Goal: Task Accomplishment & Management: Manage account settings

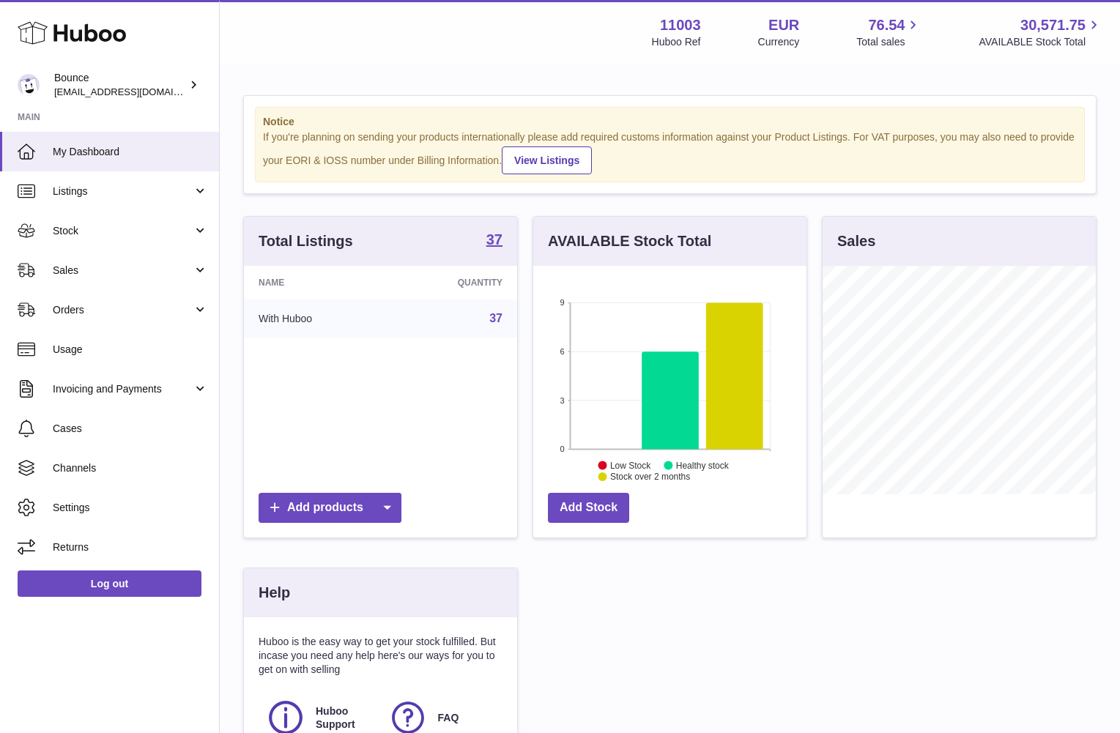
scroll to position [228, 277]
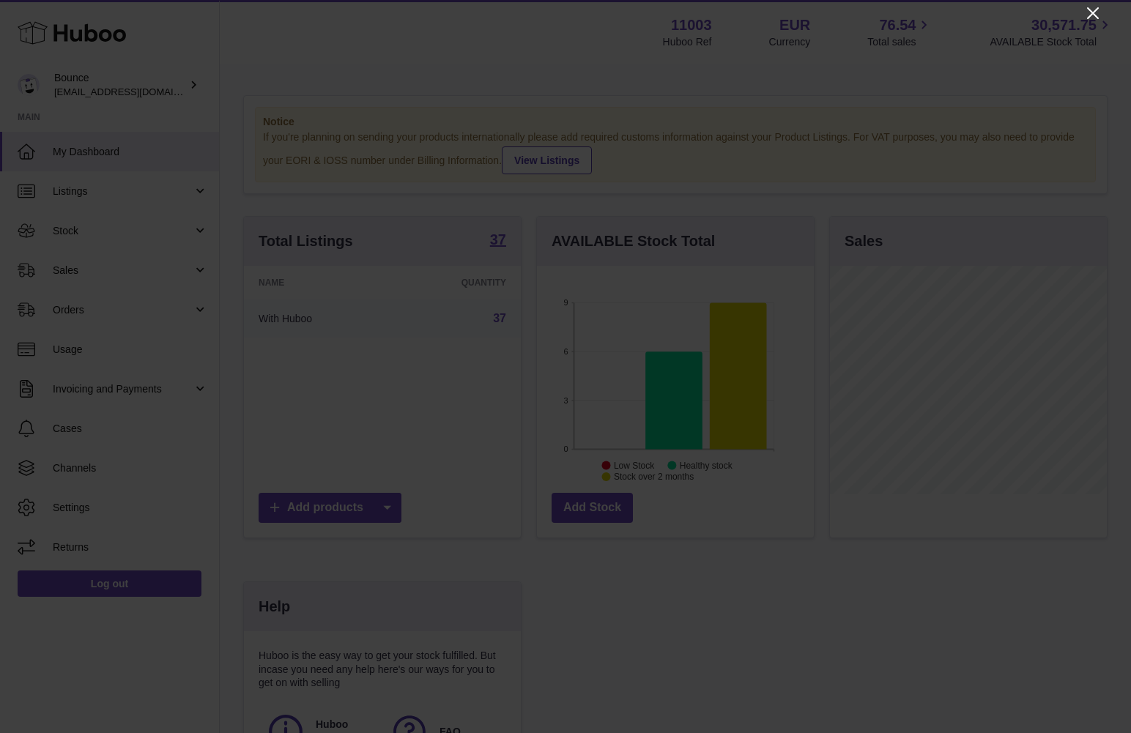
click at [1093, 7] on icon "Close" at bounding box center [1093, 13] width 18 height 18
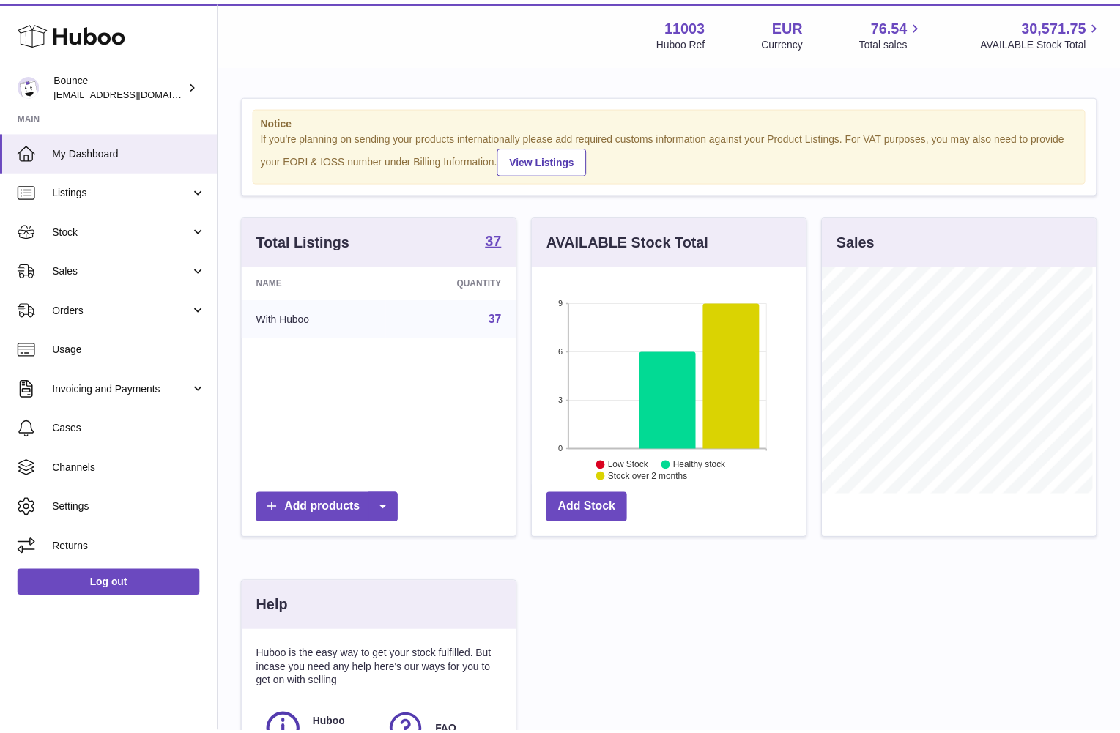
scroll to position [732082, 732037]
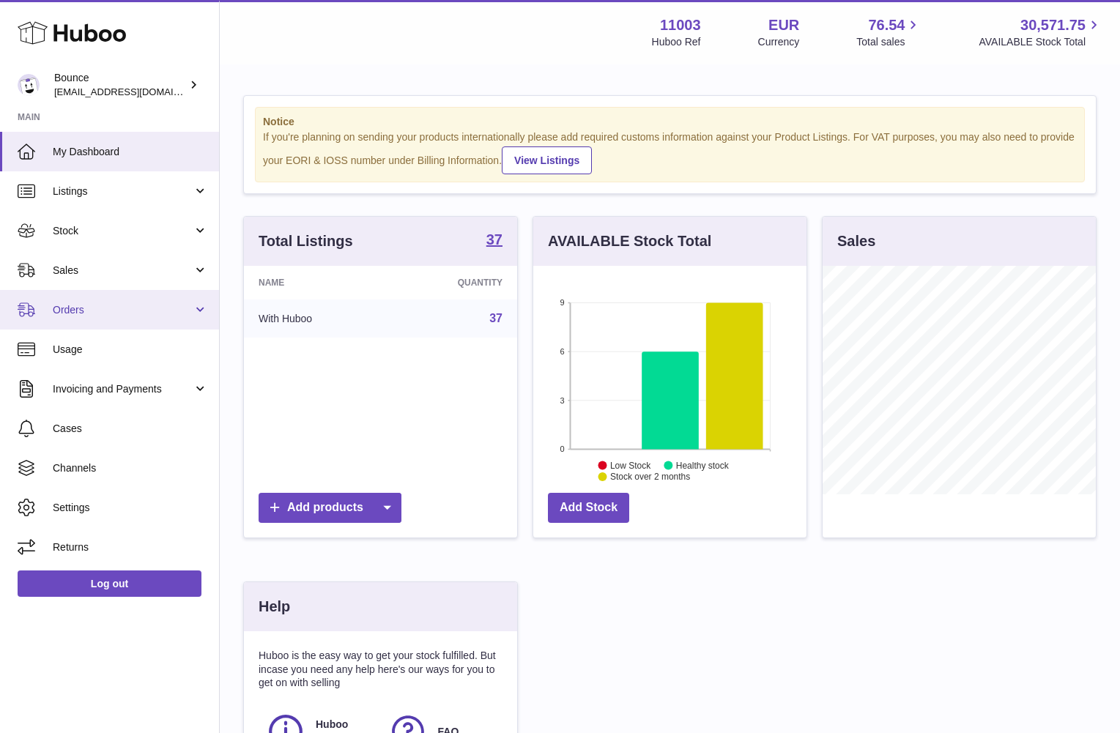
click at [108, 307] on span "Orders" at bounding box center [123, 310] width 140 height 14
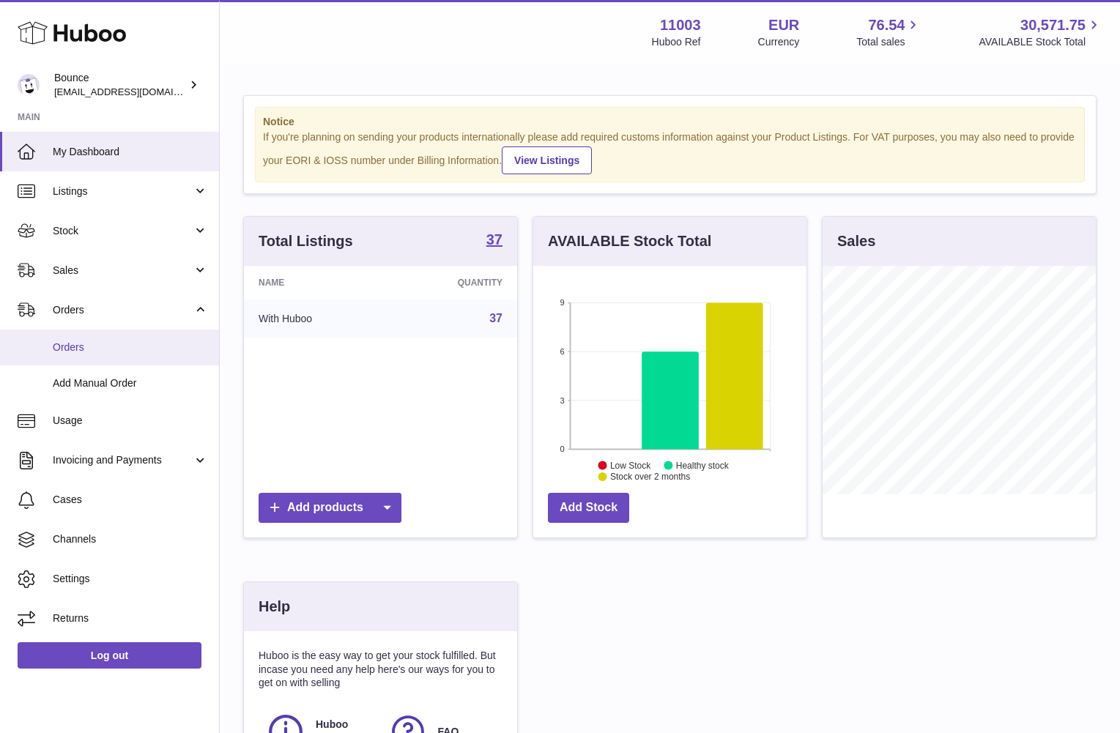
click at [136, 352] on span "Orders" at bounding box center [130, 348] width 155 height 14
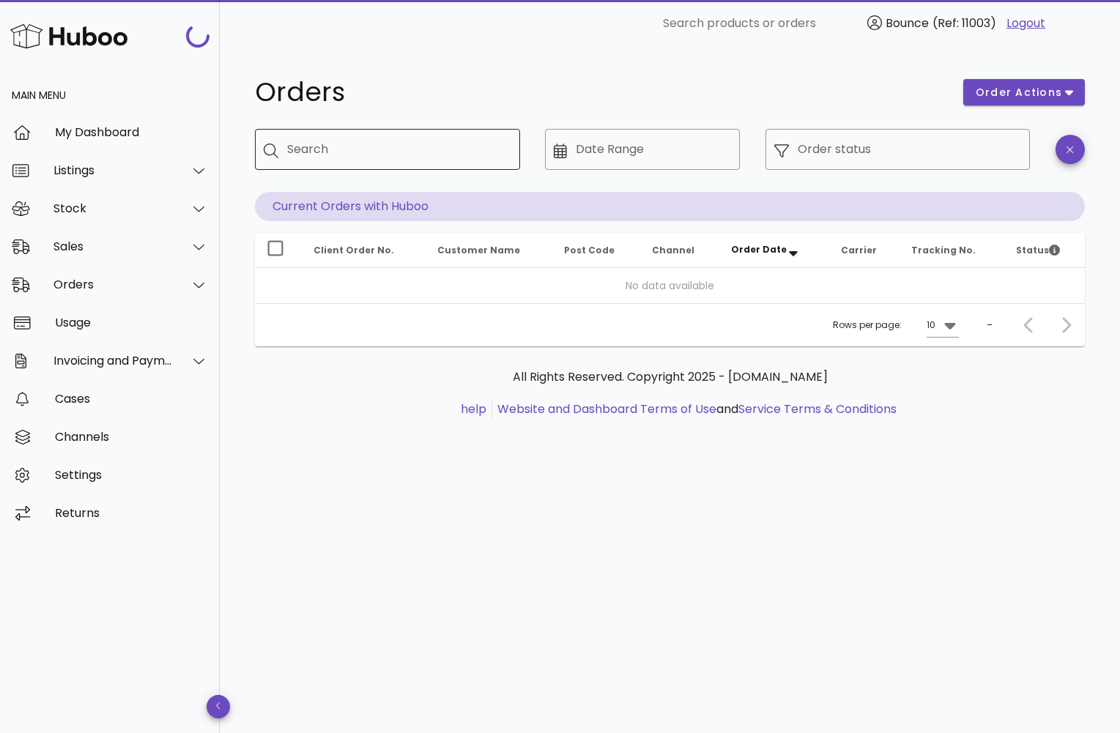
click at [372, 133] on div "Search" at bounding box center [397, 149] width 221 height 41
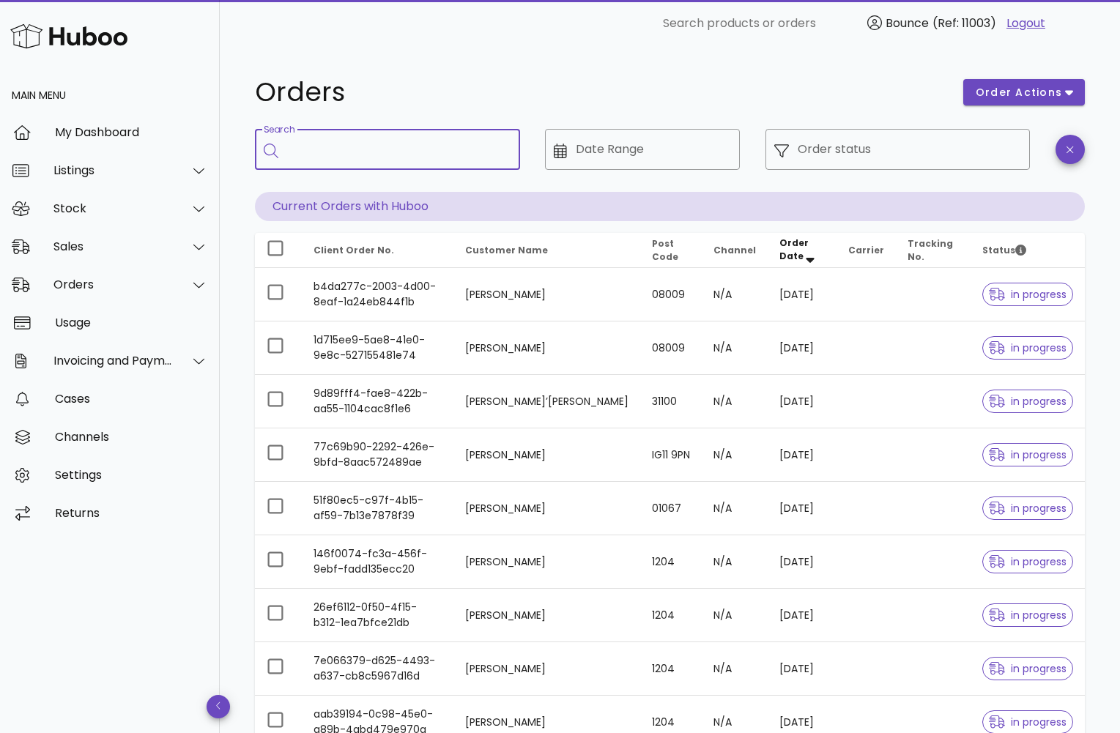
paste input "**********"
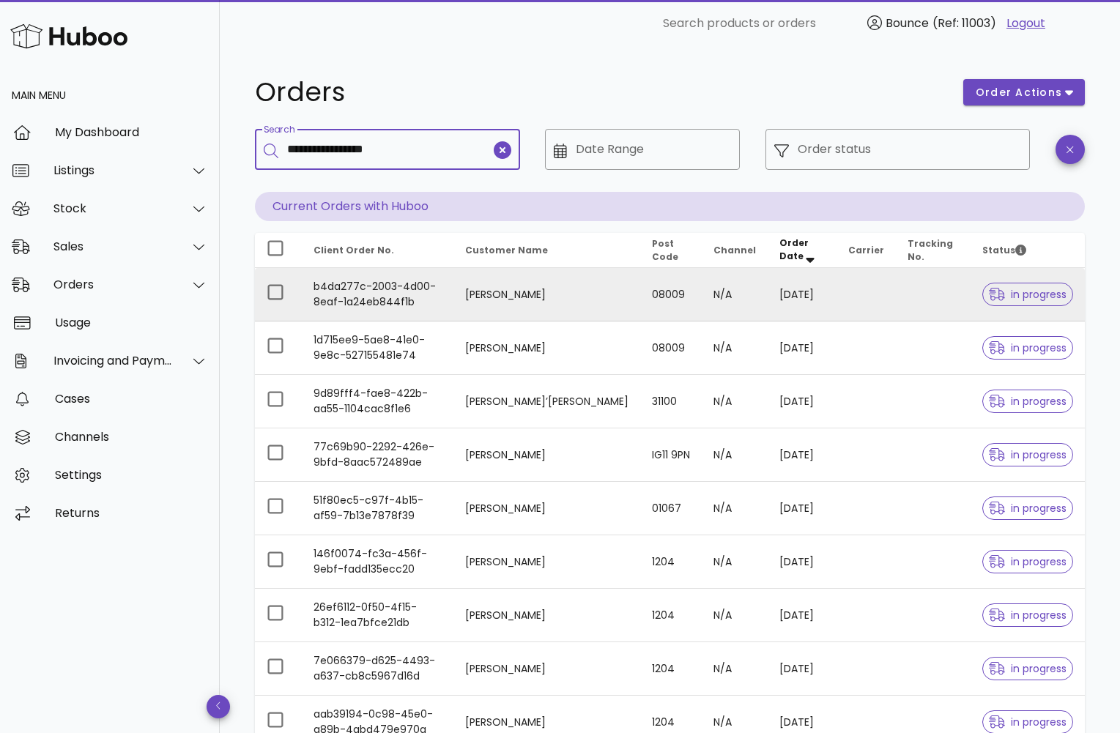
type input "**********"
click at [1034, 294] on span "in progress" at bounding box center [1028, 294] width 78 height 10
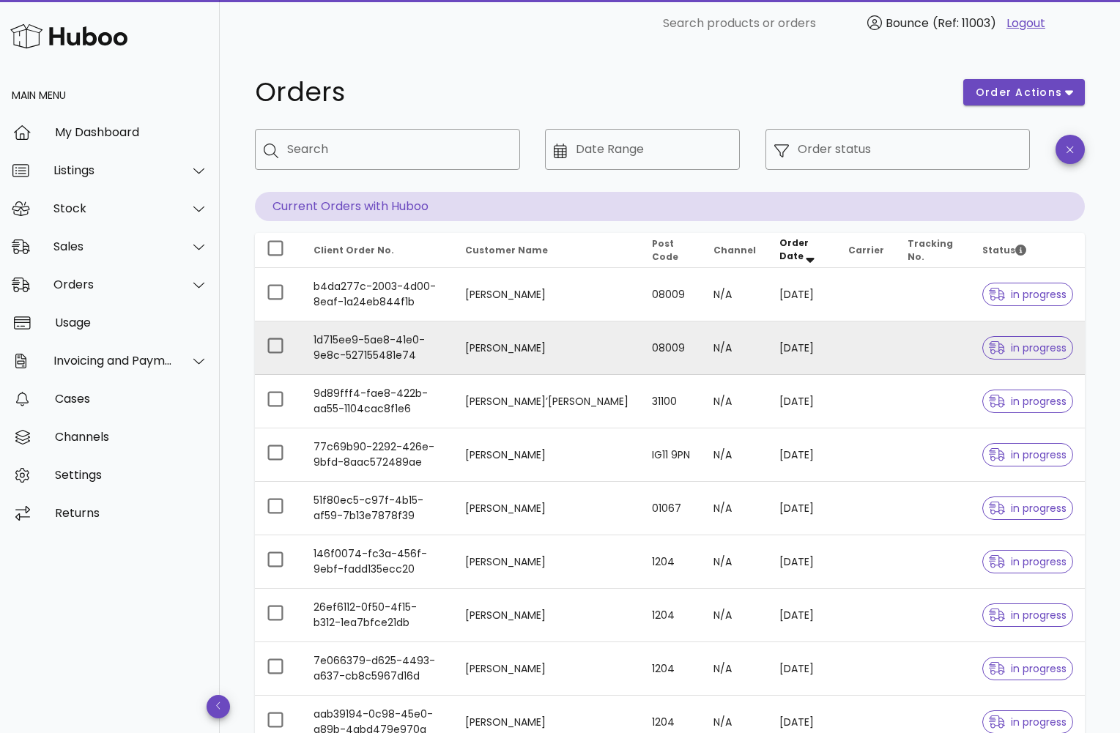
click at [1038, 351] on span "in progress" at bounding box center [1028, 348] width 78 height 10
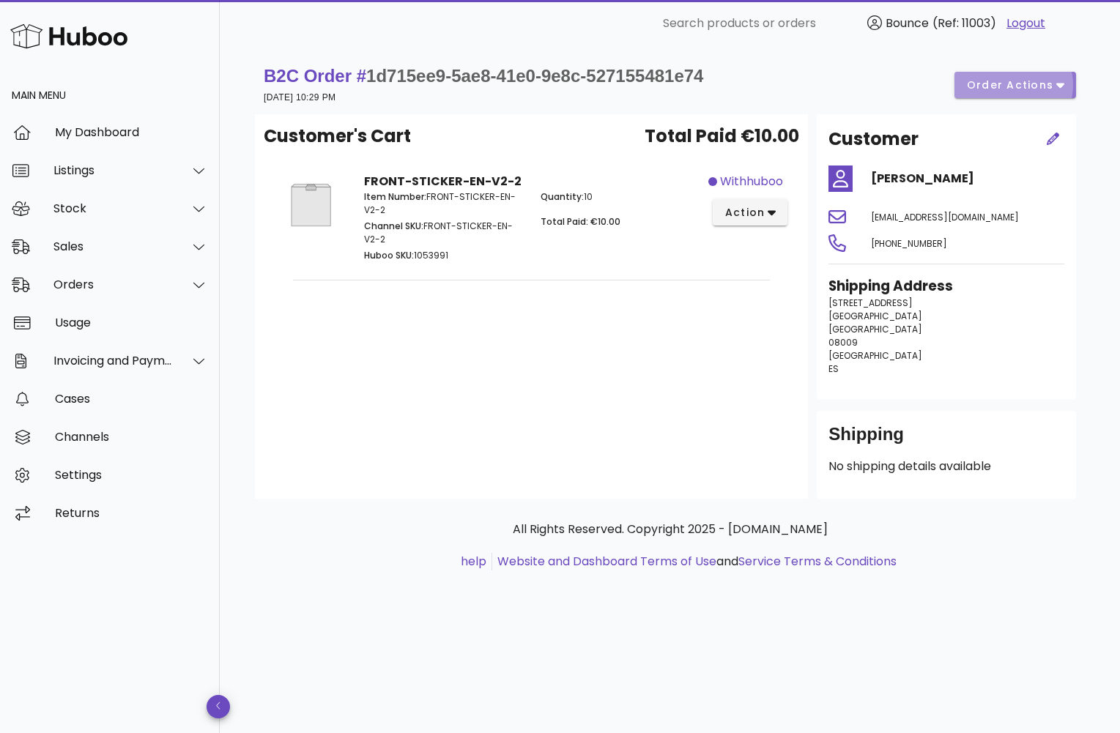
click at [1067, 83] on button "order actions" at bounding box center [1015, 85] width 122 height 26
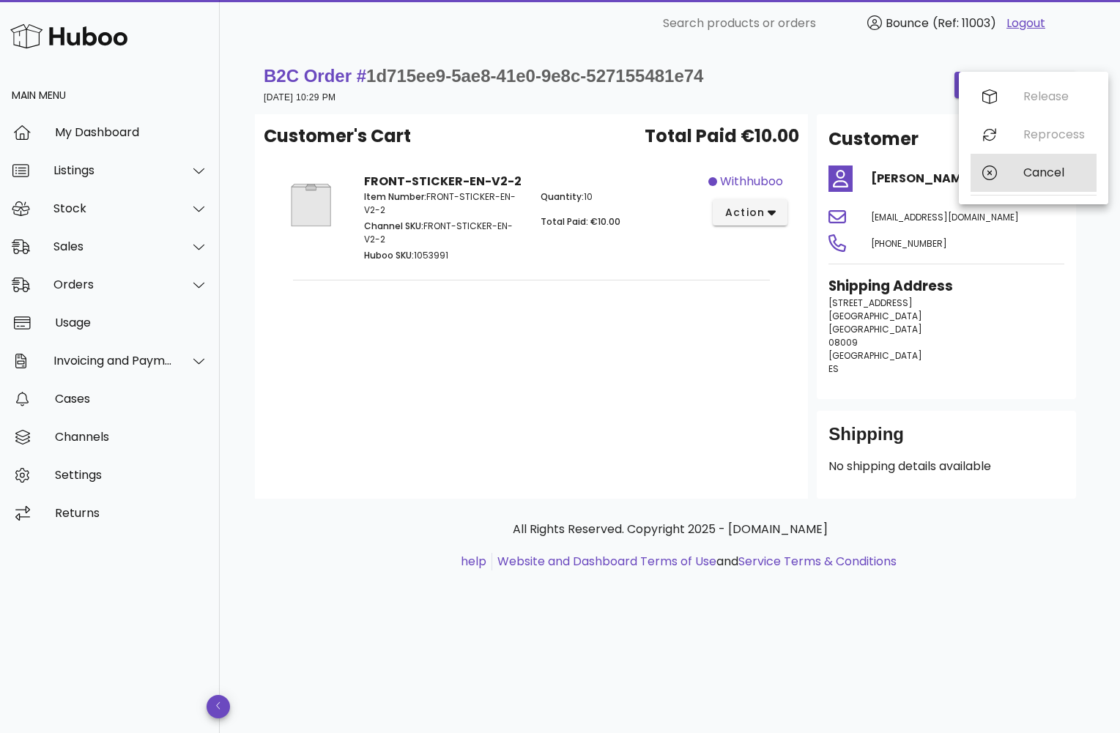
click at [1049, 170] on div "Cancel" at bounding box center [1054, 173] width 62 height 14
